Goal: Entertainment & Leisure: Browse casually

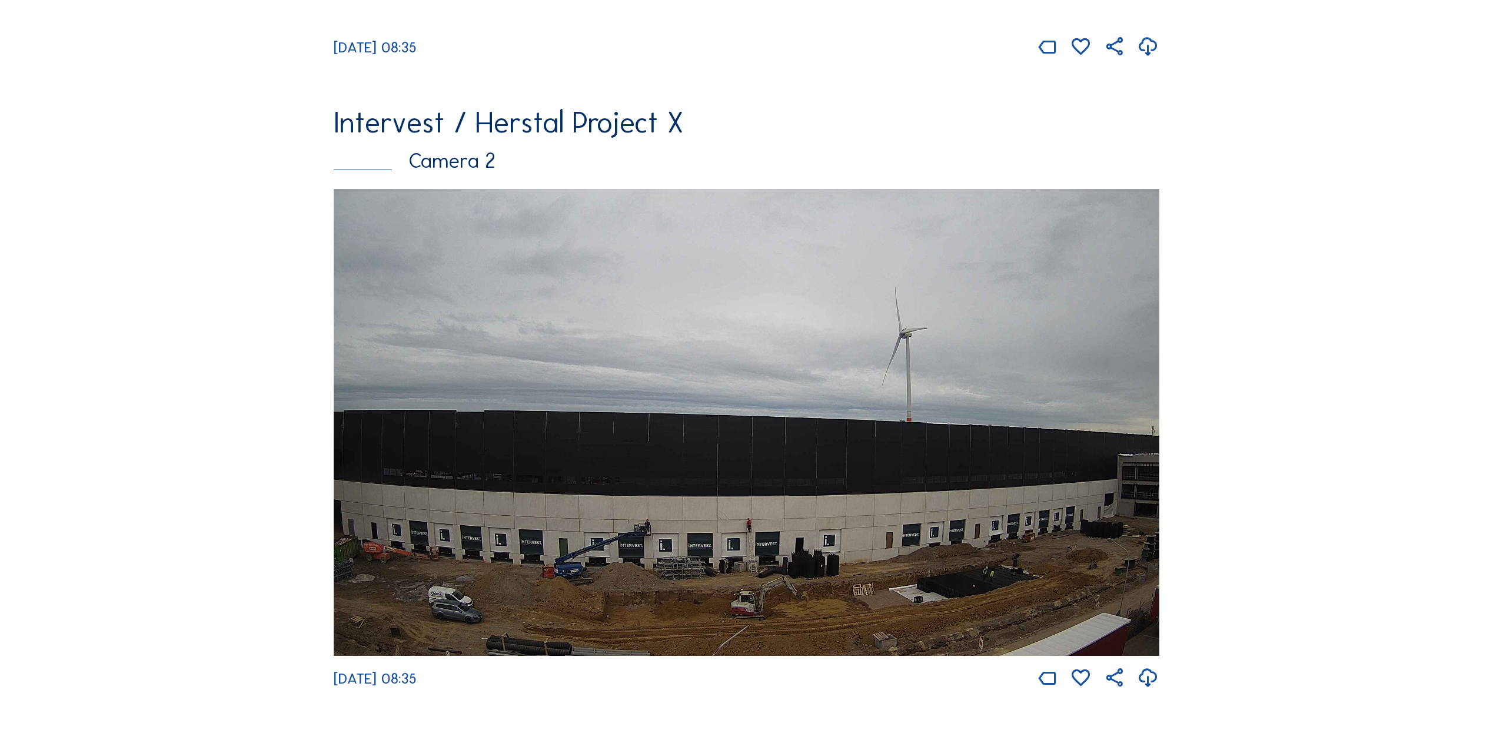
scroll to position [765, 0]
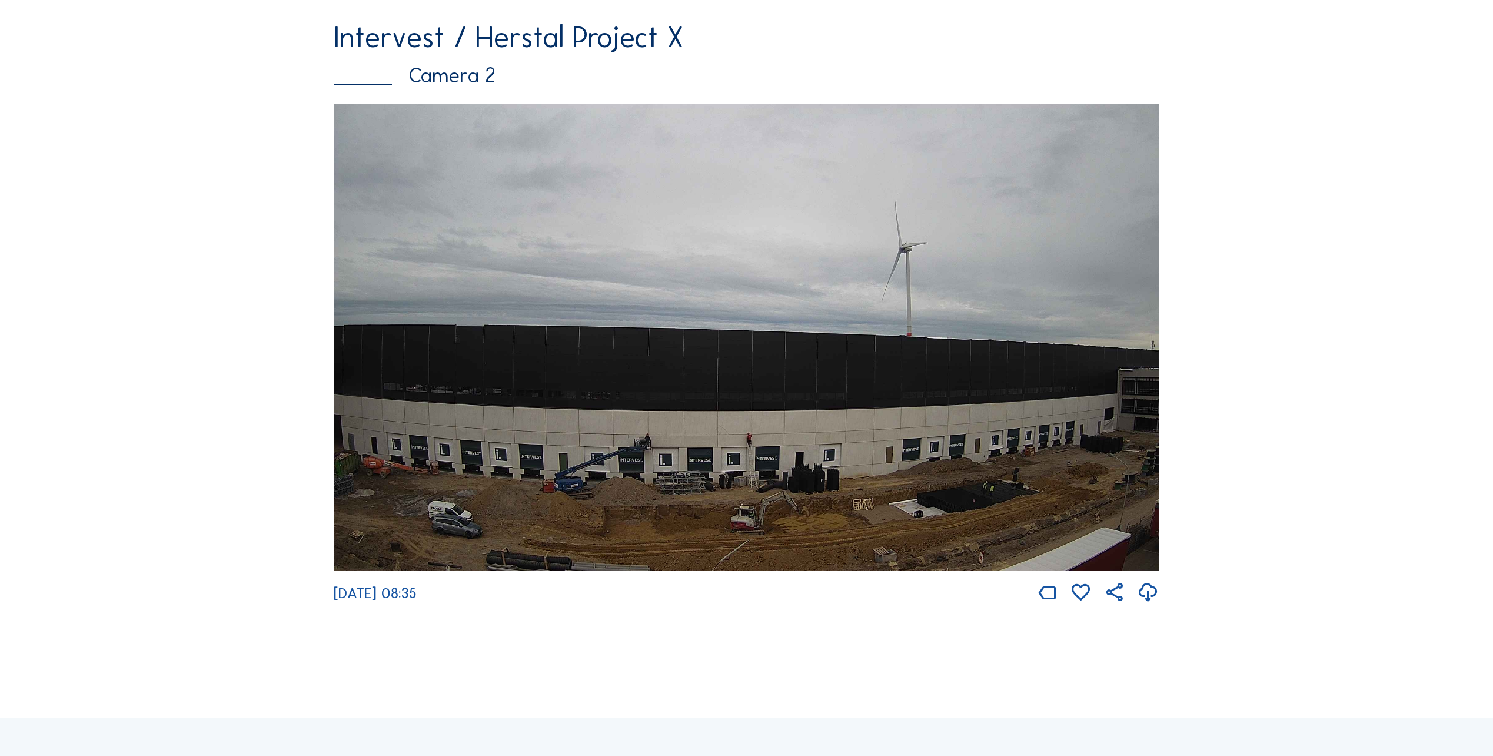
click at [732, 371] on img at bounding box center [747, 337] width 826 height 467
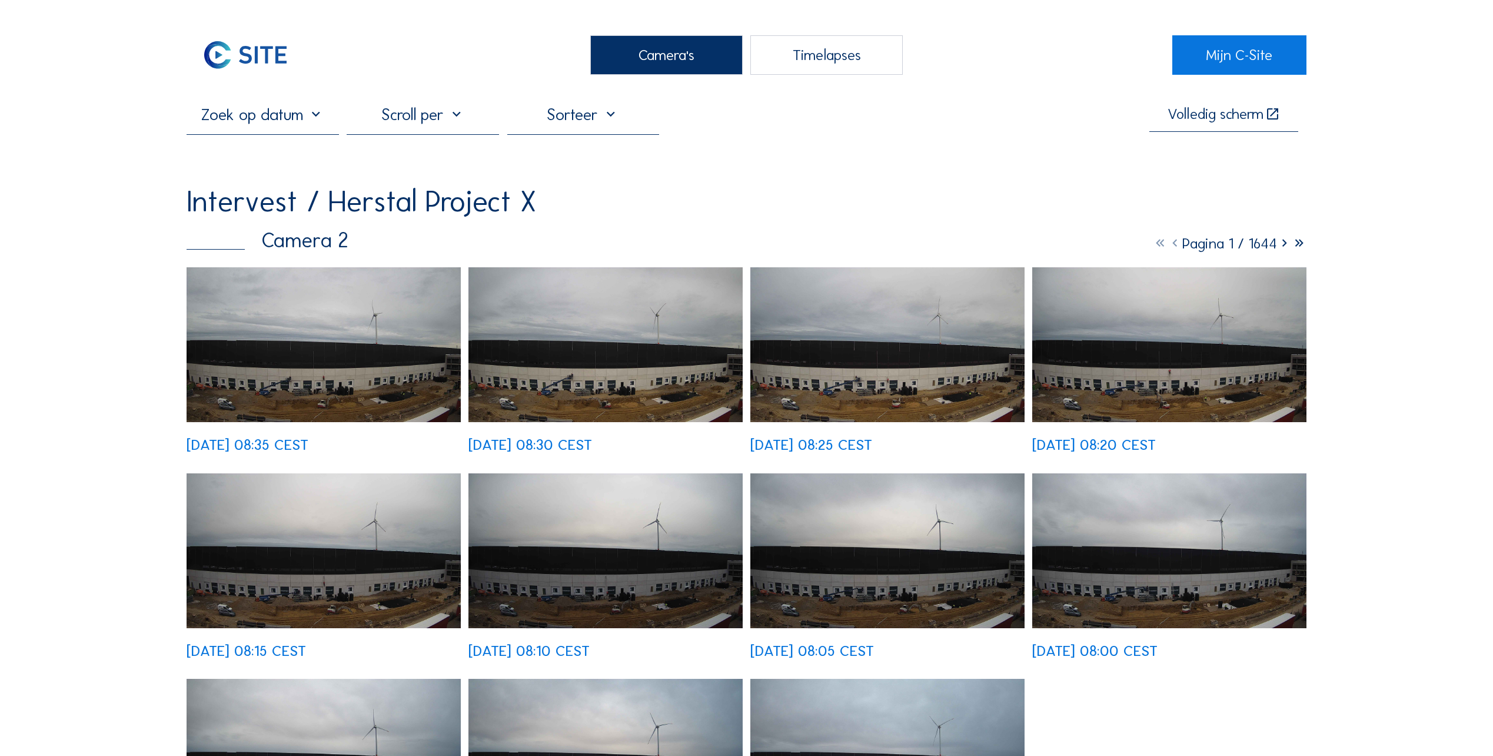
click at [395, 400] on img at bounding box center [324, 344] width 274 height 155
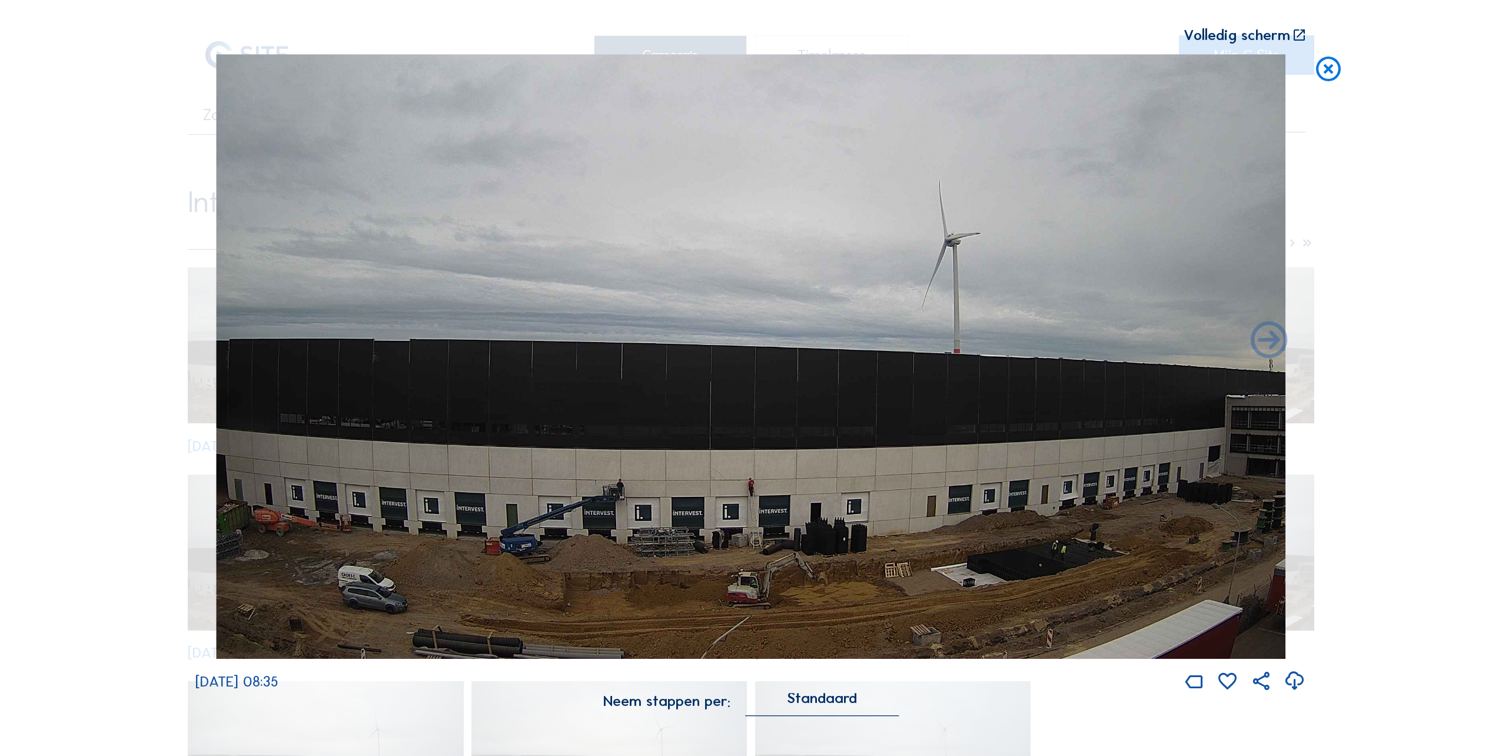
click at [1329, 75] on icon at bounding box center [1327, 69] width 29 height 31
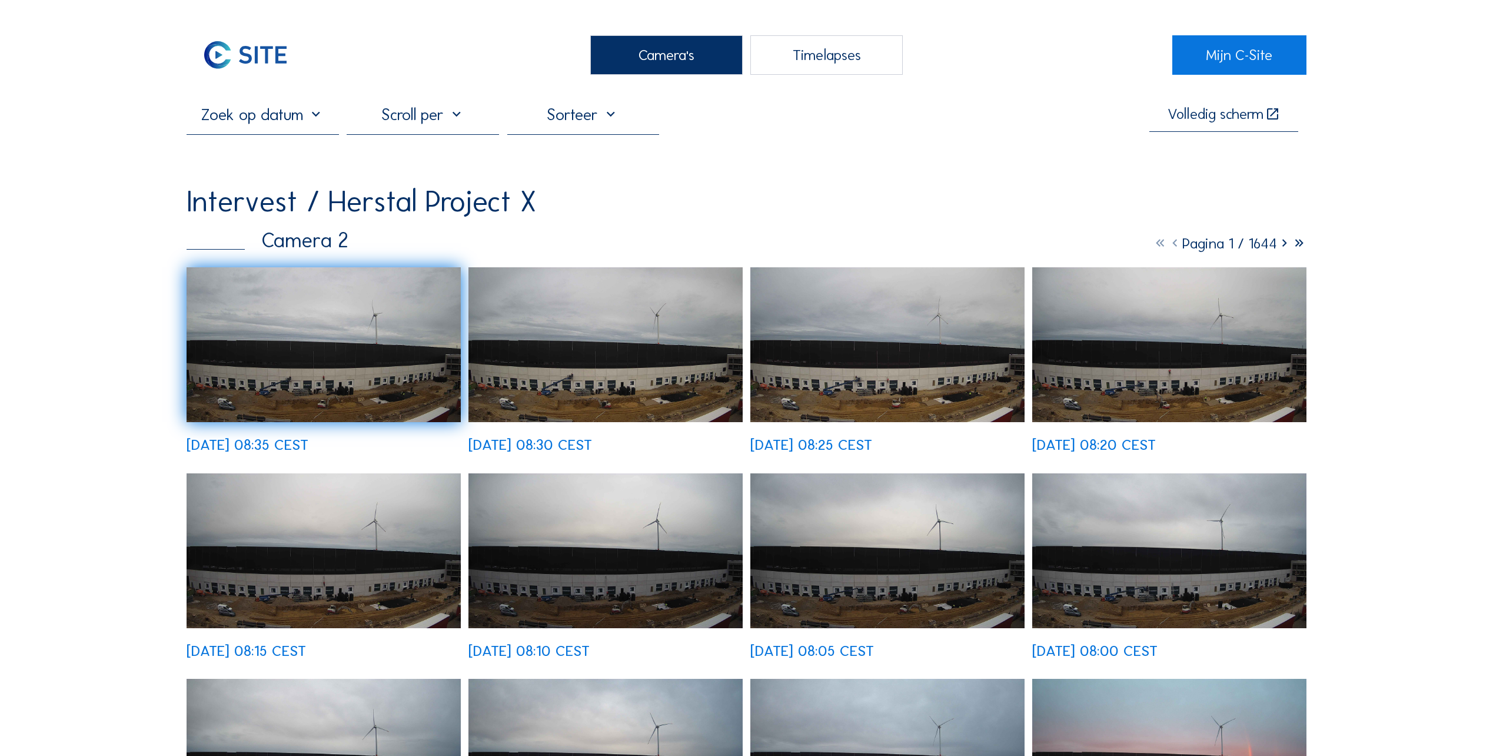
click at [335, 396] on img at bounding box center [324, 344] width 274 height 155
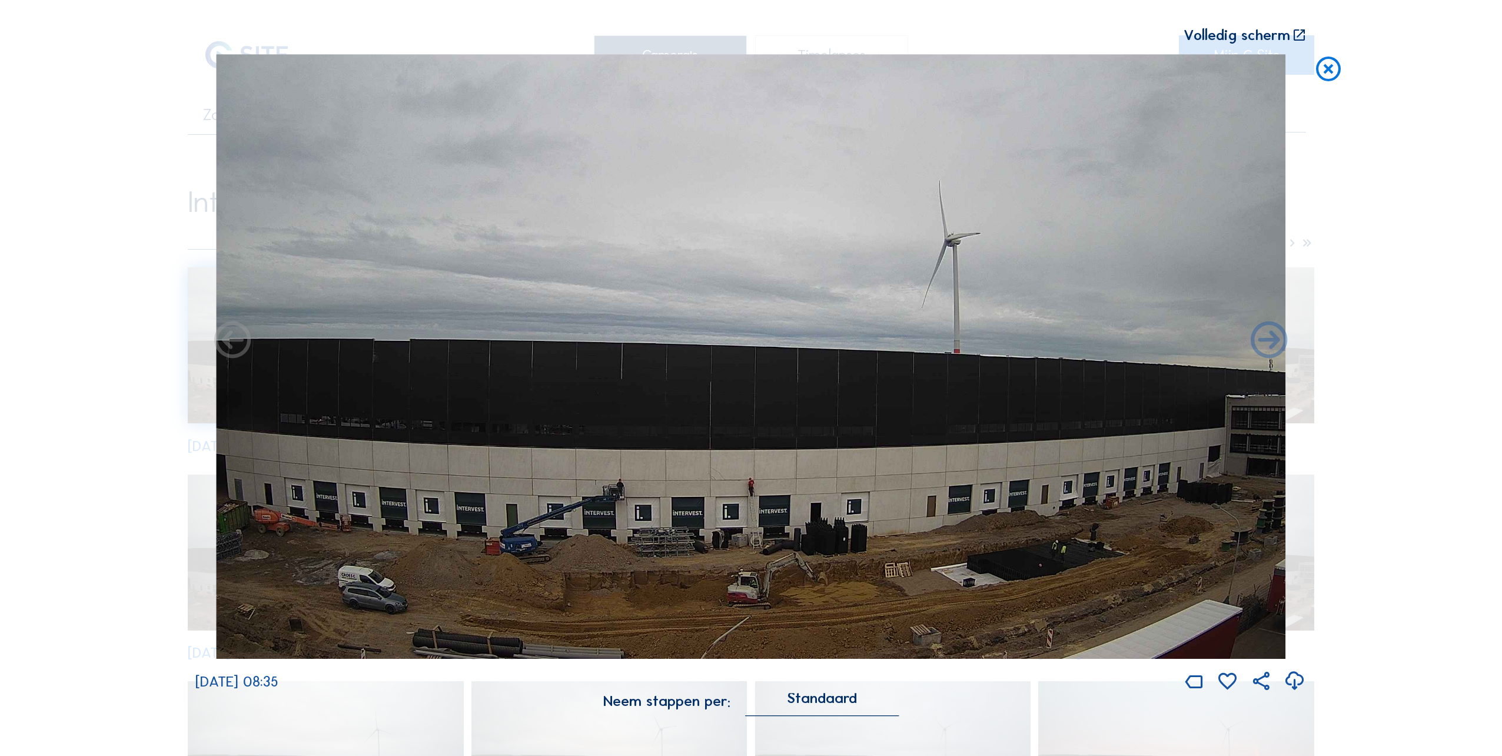
click at [1329, 68] on icon at bounding box center [1327, 69] width 29 height 31
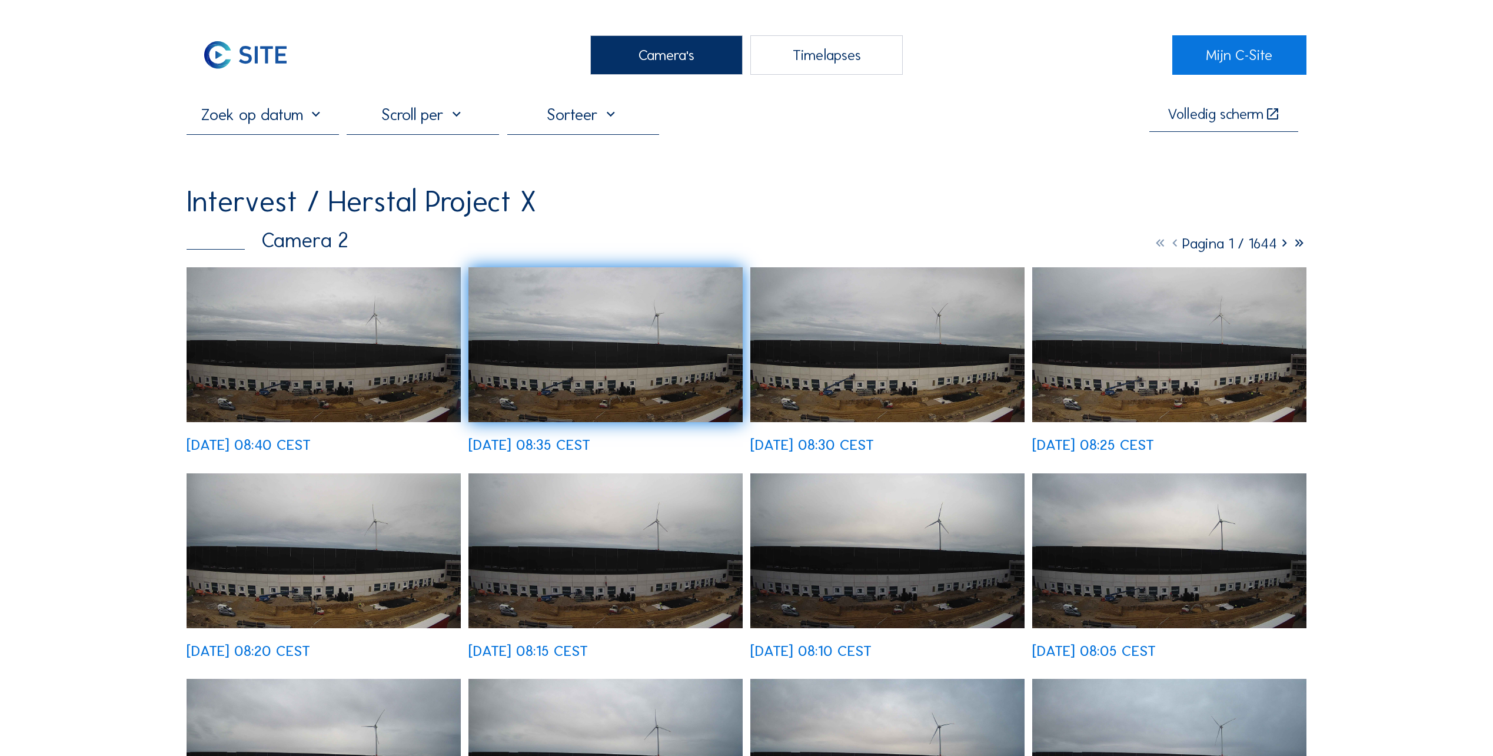
click at [384, 359] on img at bounding box center [324, 344] width 274 height 155
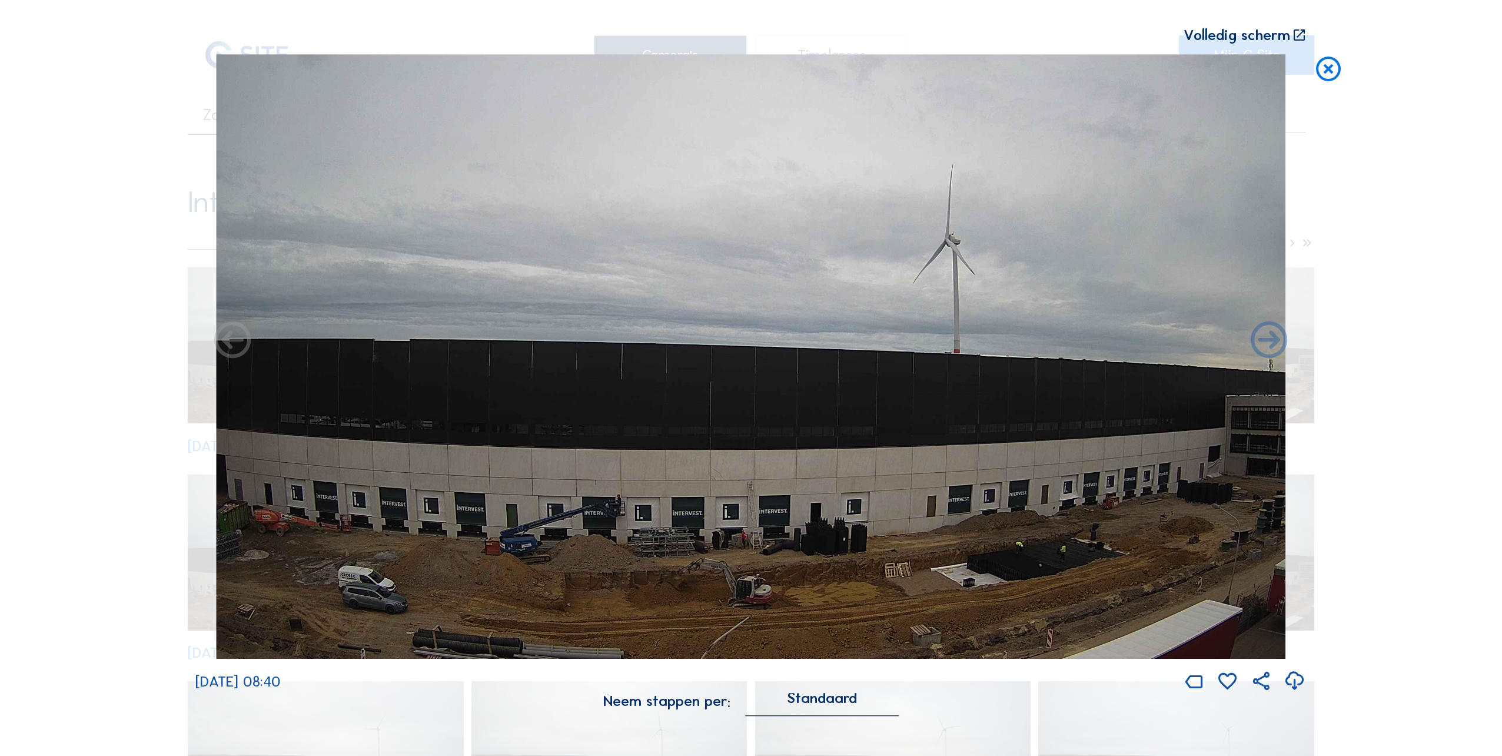
click at [1323, 69] on icon at bounding box center [1327, 69] width 29 height 31
